Goal: Task Accomplishment & Management: Complete application form

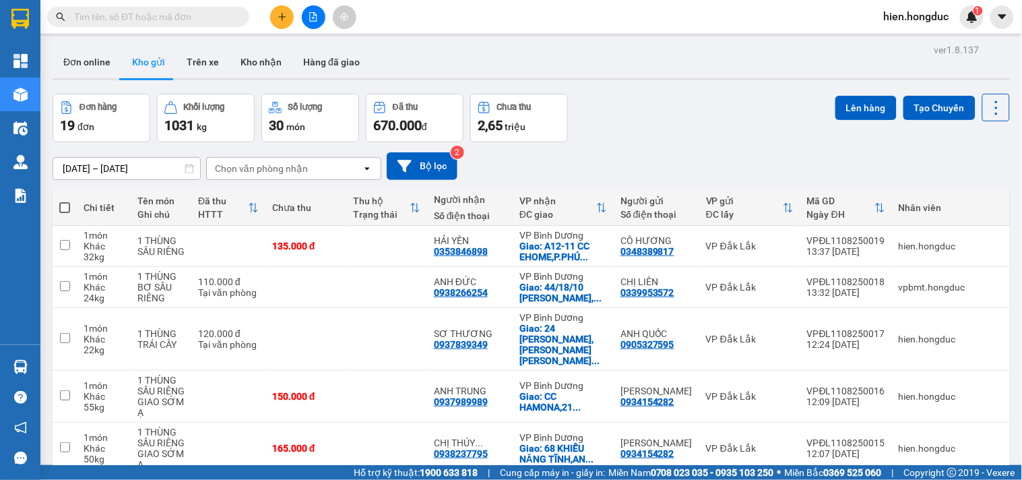
click at [170, 22] on input "text" at bounding box center [153, 16] width 159 height 15
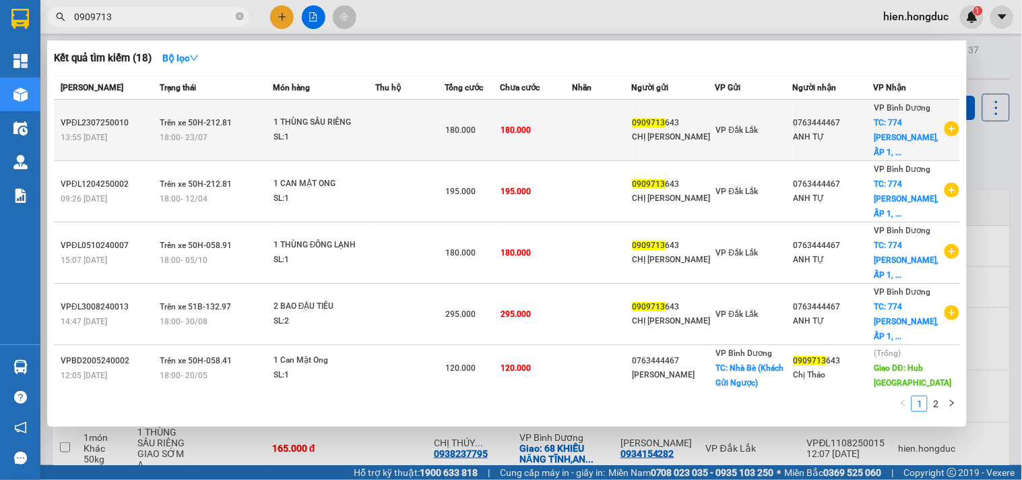
type input "0909713"
click at [826, 137] on div "ANH TỰ" at bounding box center [834, 137] width 80 height 14
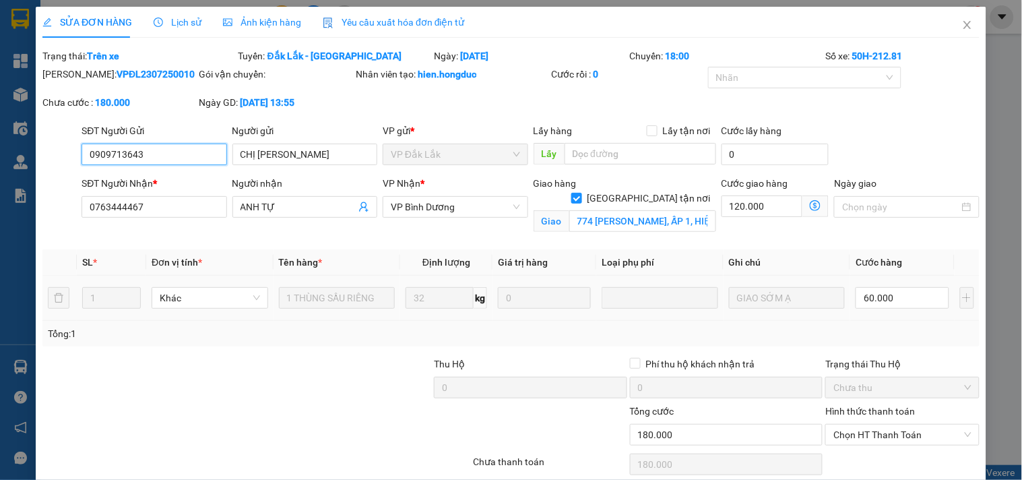
type input "0909713643"
type input "CHỊ [PERSON_NAME]"
type input "0763444467"
type input "ANH TỰ"
checkbox input "true"
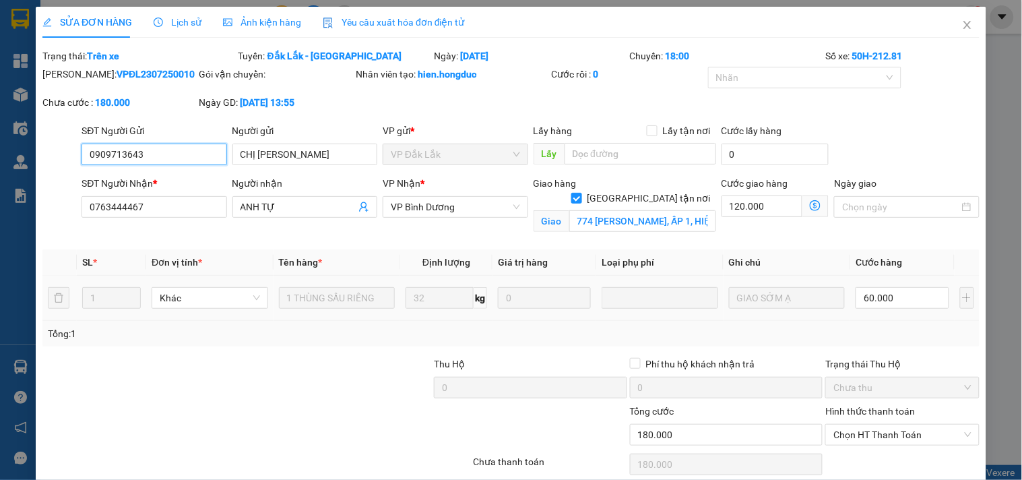
type input "774 [PERSON_NAME], ẤP 1, HIỆP PHƯỚC, NHÀ BÈ, HCM"
type input "180.000"
click at [640, 210] on input "774 [PERSON_NAME], ẤP 1, HIỆP PHƯỚC, NHÀ BÈ, HCM" at bounding box center [642, 221] width 147 height 22
click at [654, 210] on input "774 [PERSON_NAME], ẤP 1, HIỆP PHƯỚC, NHÀ BÈ, HCM" at bounding box center [642, 221] width 147 height 22
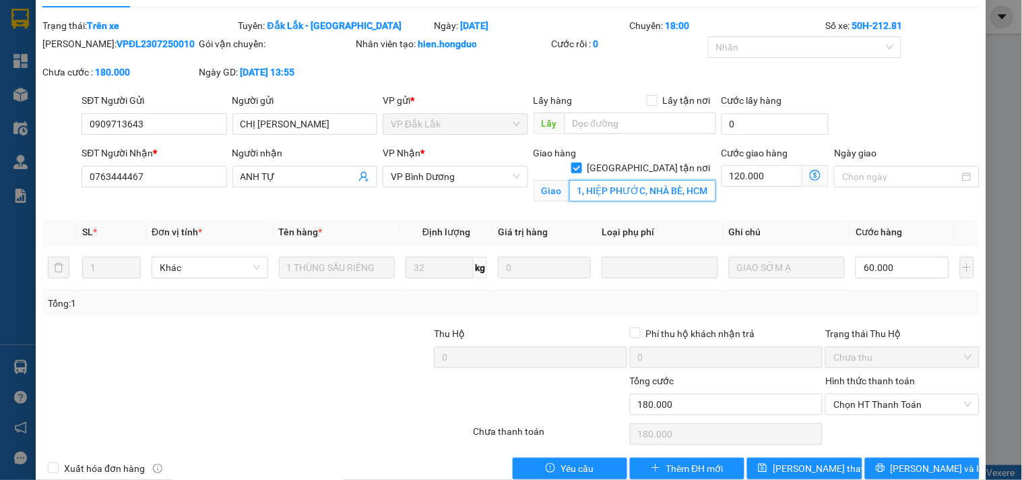
scroll to position [56, 0]
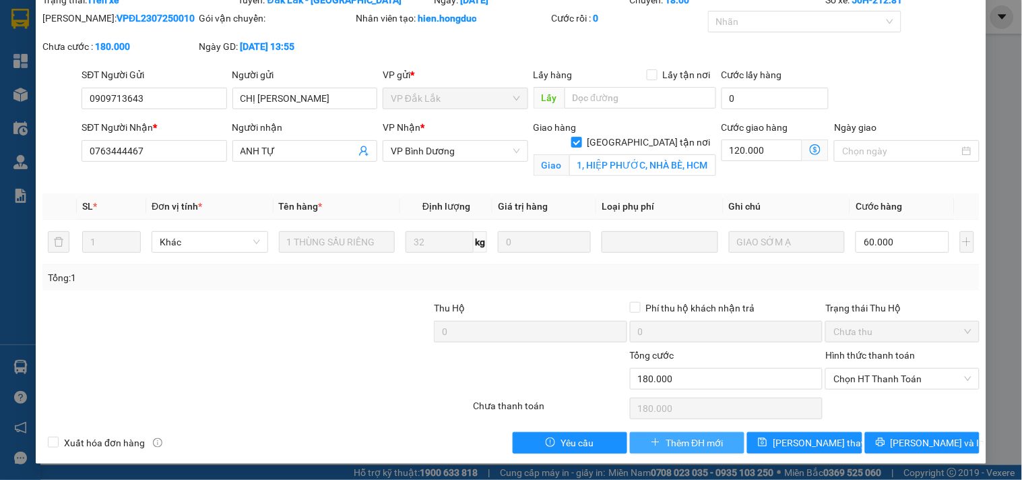
click at [666, 441] on span "Thêm ĐH mới" at bounding box center [694, 442] width 57 height 15
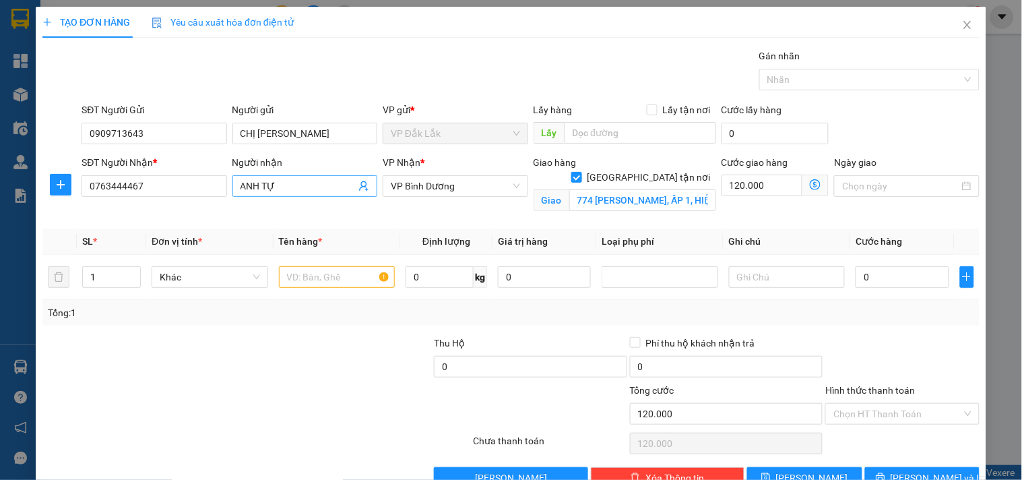
click at [292, 183] on input "ANH TỰ" at bounding box center [298, 186] width 115 height 15
type input "ANH TỰ(0896680467)"
click at [762, 184] on input "120.000" at bounding box center [763, 186] width 82 height 22
type input "1"
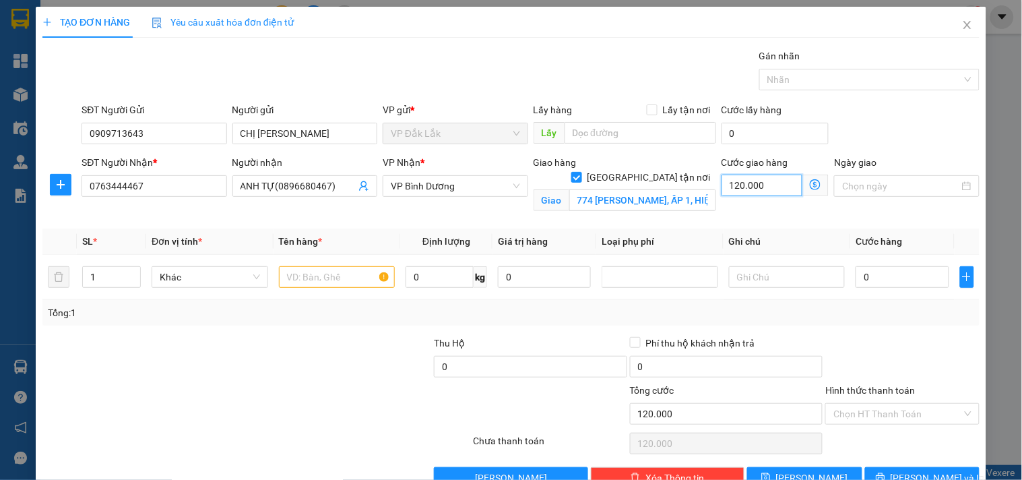
type input "1"
type input "18"
type input "180"
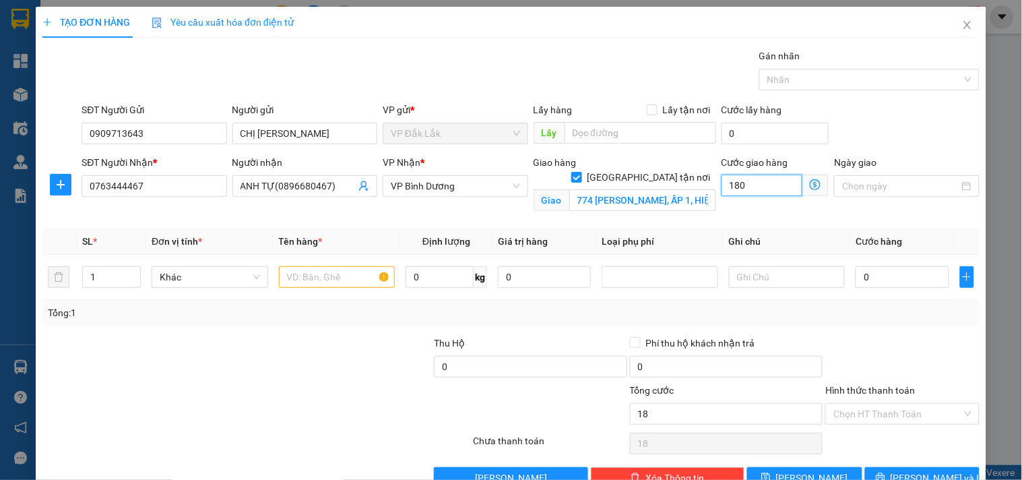
type input "180"
type input "1.800"
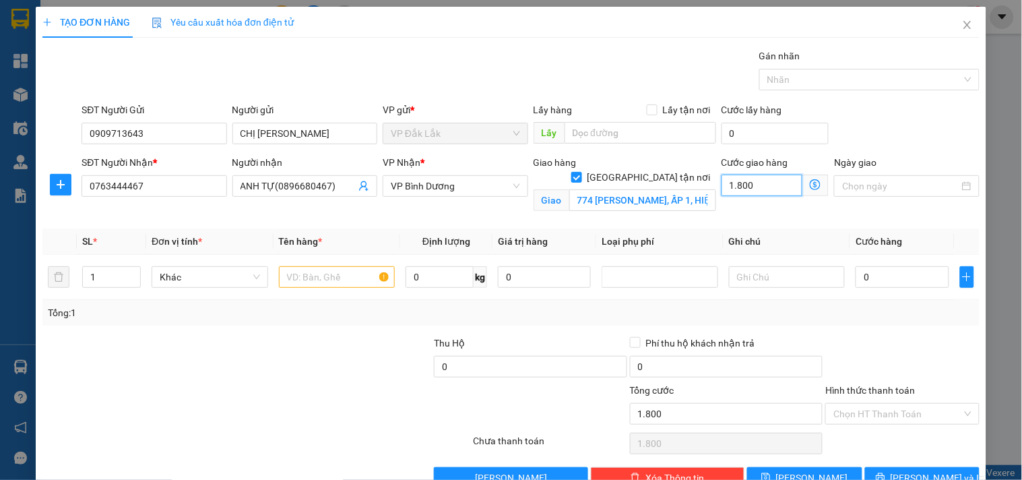
type input "18.000"
type input "180.000"
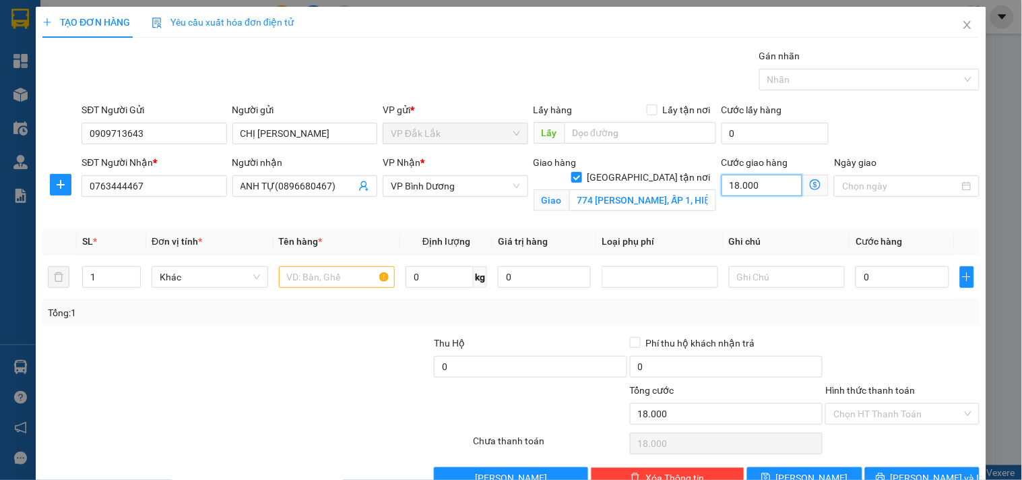
type input "180.000"
type input "2"
click at [137, 273] on span "Increase Value" at bounding box center [132, 273] width 15 height 12
click at [303, 279] on input "text" at bounding box center [337, 277] width 117 height 22
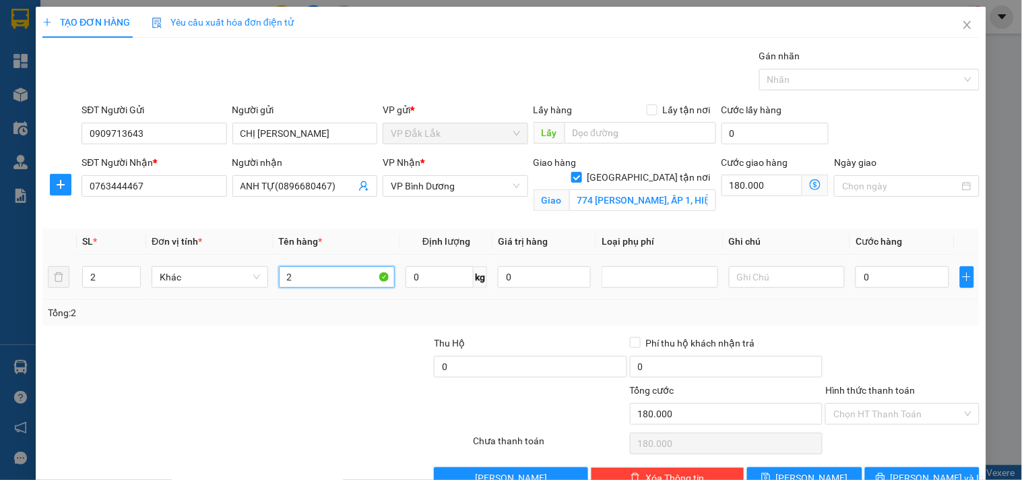
type input "2"
type input "1 BAO+1 THÙNG BƠ"
click at [421, 279] on input "0" at bounding box center [440, 277] width 68 height 22
type input "49"
click at [915, 283] on input "0" at bounding box center [902, 277] width 93 height 22
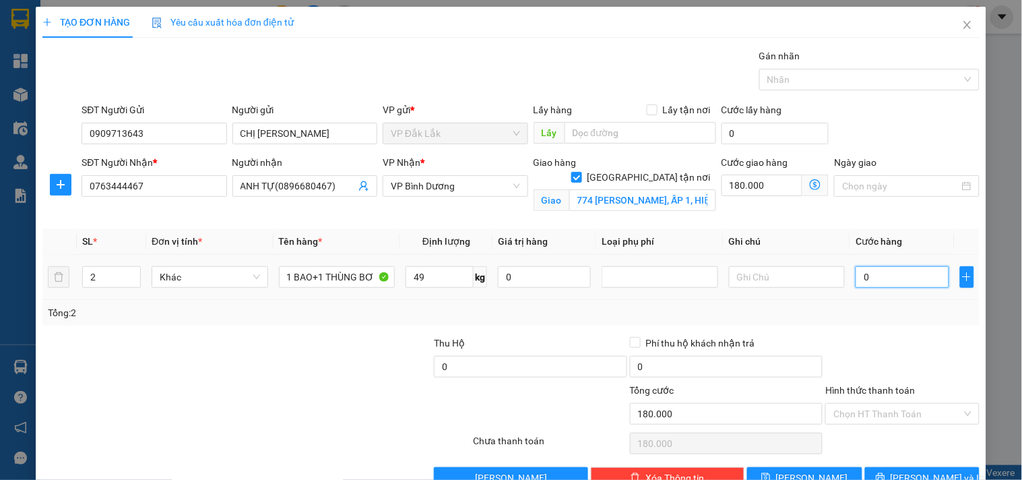
type input "1"
type input "180.001"
type input "10"
type input "180.010"
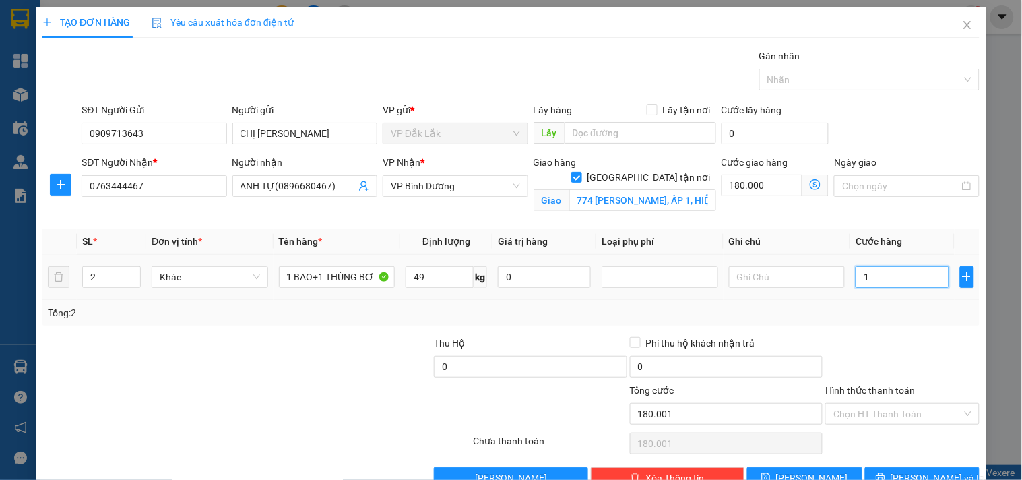
type input "180.010"
type input "100"
type input "180.100"
type input "1.000"
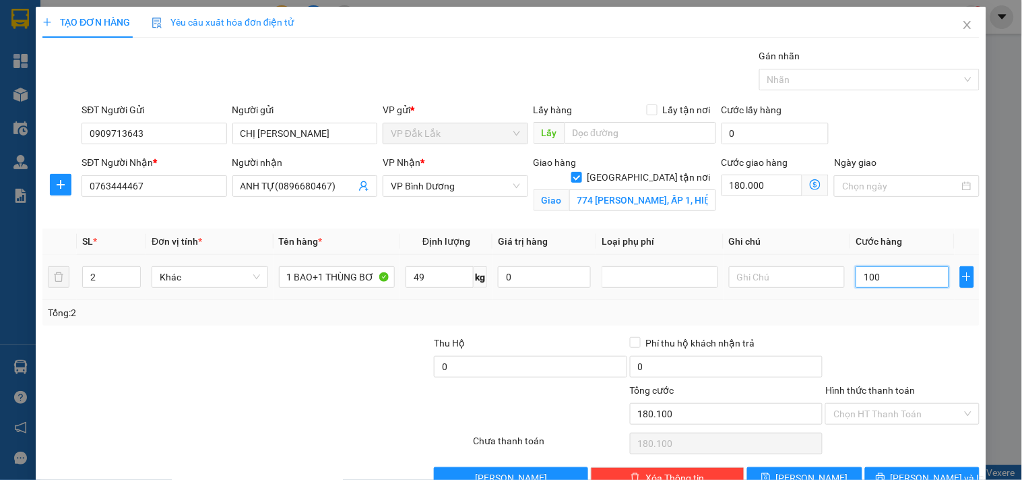
type input "181.000"
type input "10.000"
type input "190.000"
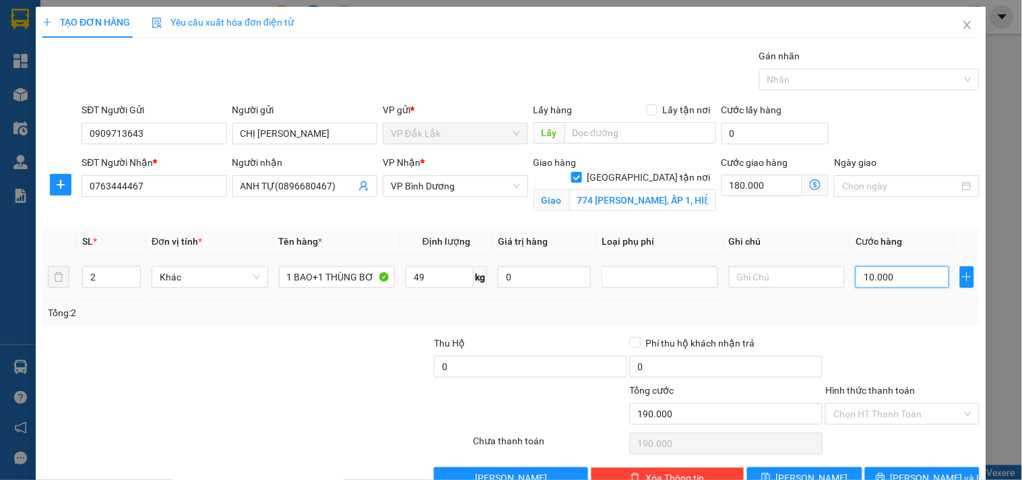
type input "100.000"
type input "280.000"
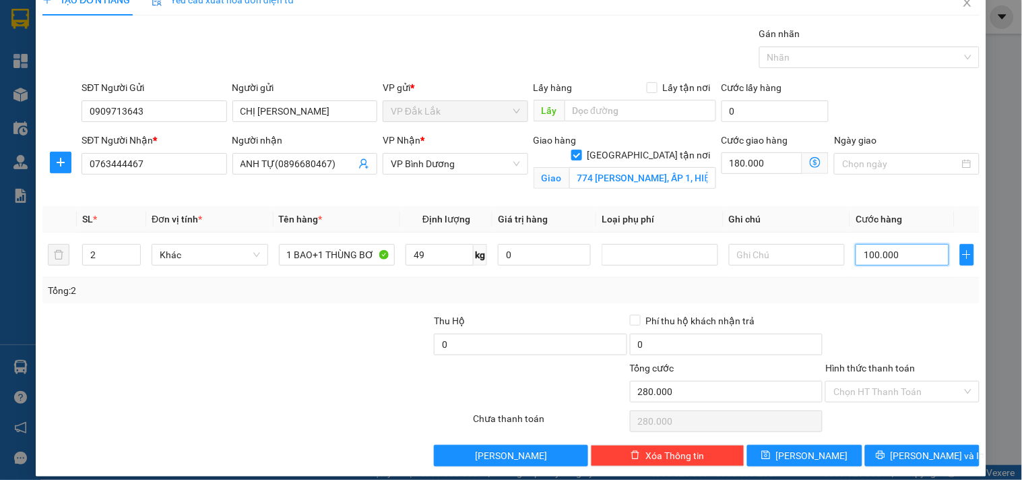
scroll to position [35, 0]
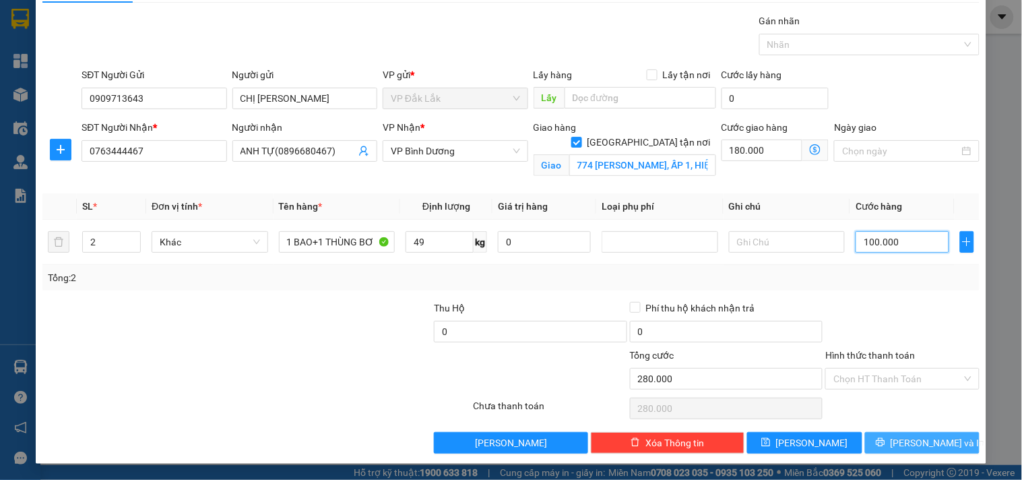
type input "100.000"
click at [912, 447] on span "[PERSON_NAME] và In" at bounding box center [938, 442] width 94 height 15
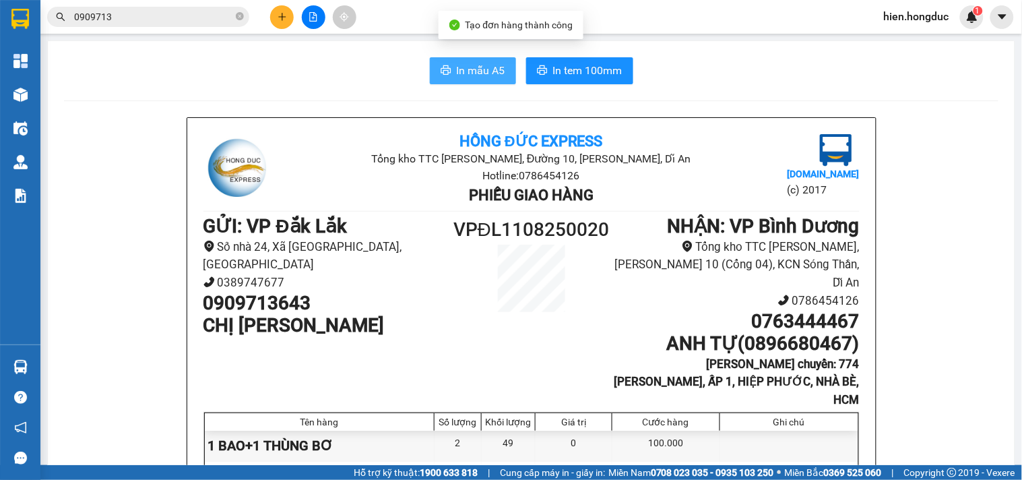
click at [480, 59] on button "In mẫu A5" at bounding box center [473, 70] width 86 height 27
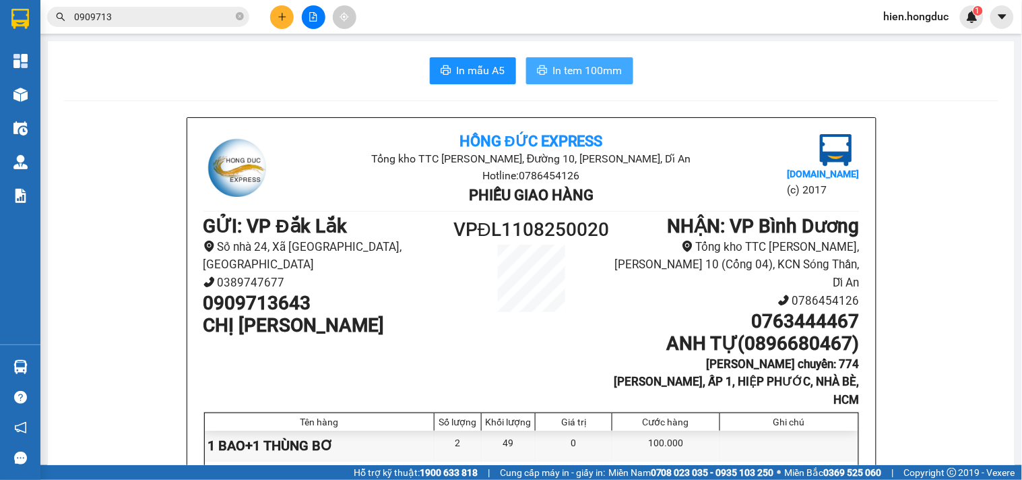
click at [600, 80] on button "In tem 100mm" at bounding box center [579, 70] width 107 height 27
